Goal: Find specific page/section: Find specific page/section

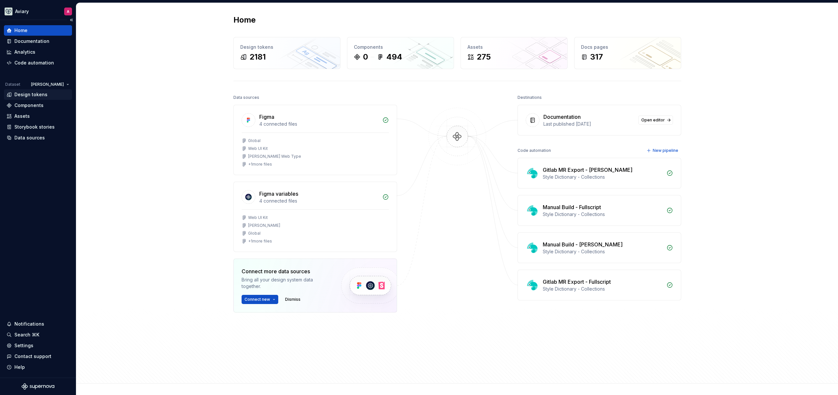
click at [50, 93] on div "Design tokens" at bounding box center [38, 94] width 63 height 7
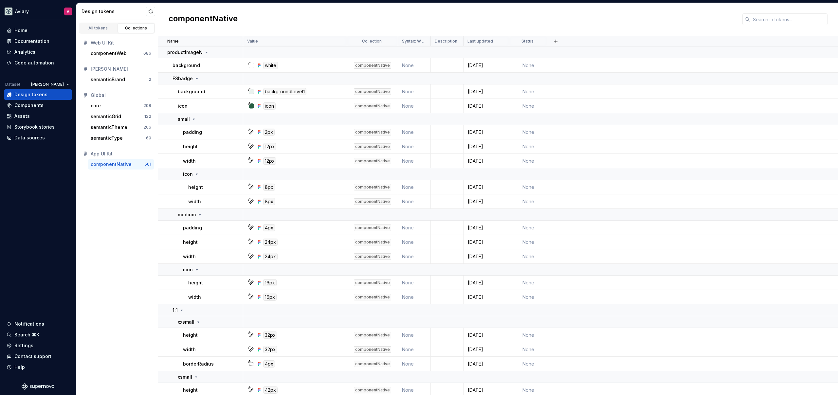
click at [127, 162] on div "componentNative" at bounding box center [111, 164] width 41 height 7
click at [183, 118] on p "small" at bounding box center [184, 119] width 12 height 7
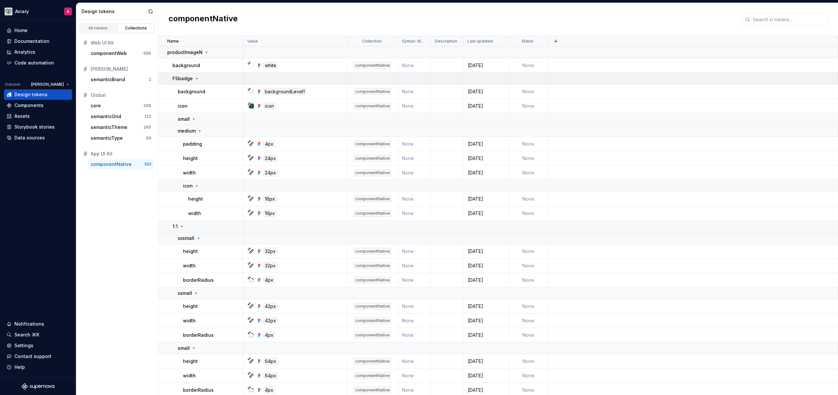
click at [182, 78] on p "FSbadge" at bounding box center [183, 78] width 20 height 7
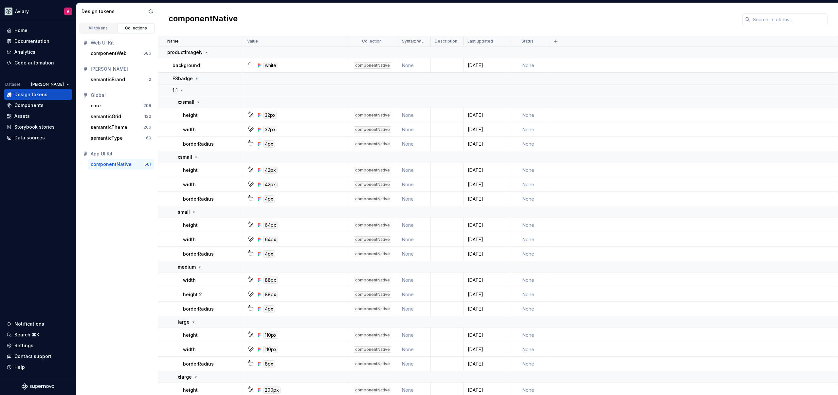
click at [111, 274] on div "All tokens Collections Web UI Kit componentWeb 686 [PERSON_NAME] semanticBrand …" at bounding box center [117, 207] width 82 height 375
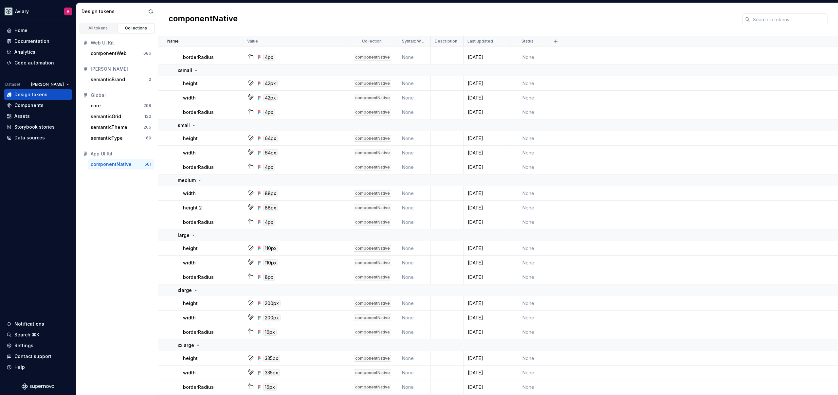
scroll to position [86, 0]
click at [140, 259] on div "All tokens Collections Web UI Kit componentWeb 686 [PERSON_NAME] semanticBrand …" at bounding box center [117, 207] width 82 height 375
